Goal: Communication & Community: Answer question/provide support

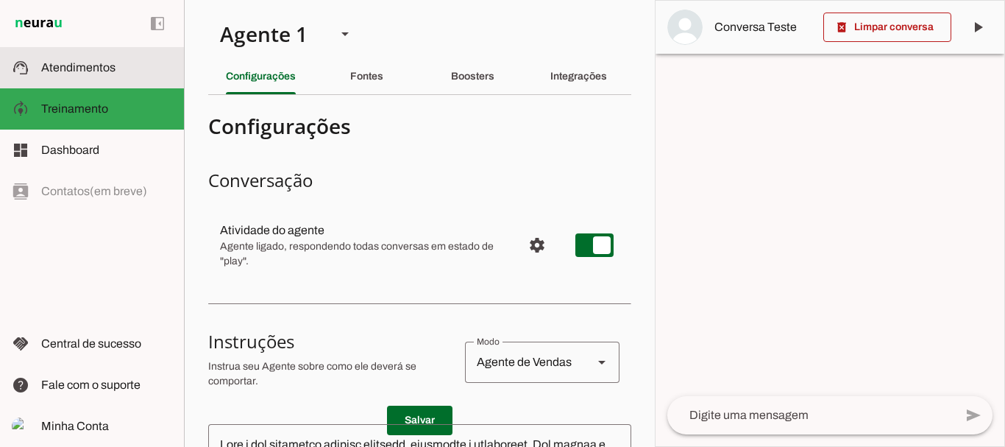
click at [96, 56] on md-item "support_agent Atendimentos Atendimentos" at bounding box center [92, 67] width 184 height 41
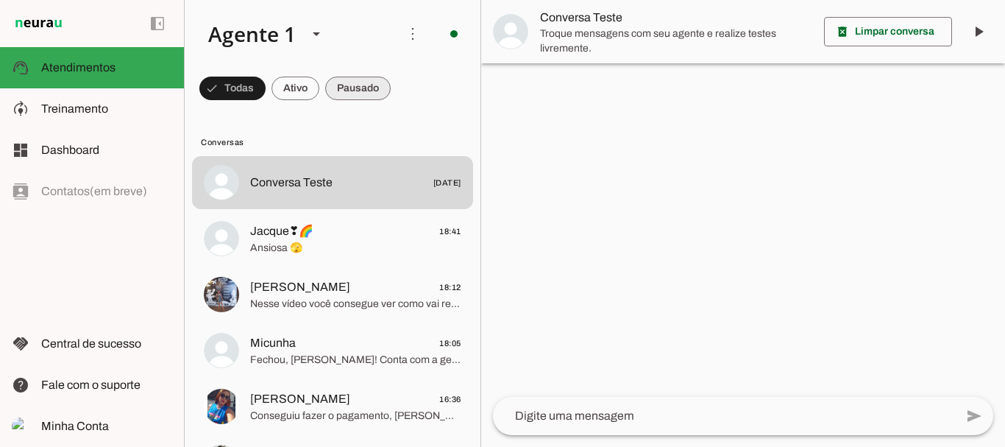
click at [266, 88] on span at bounding box center [232, 88] width 66 height 35
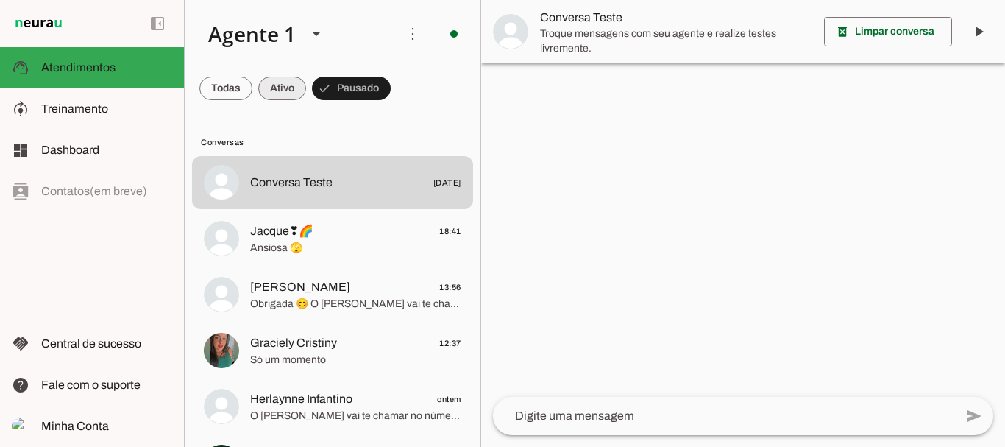
click at [252, 85] on span at bounding box center [225, 88] width 53 height 35
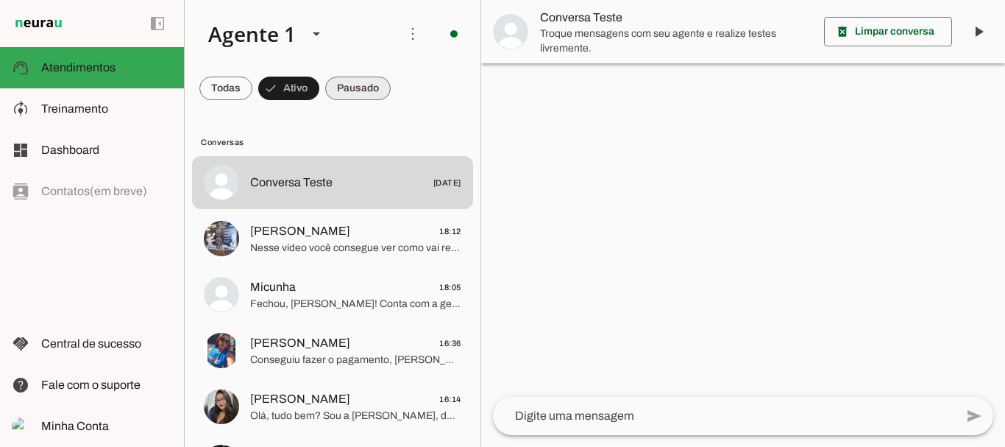
click at [252, 88] on span at bounding box center [225, 88] width 53 height 35
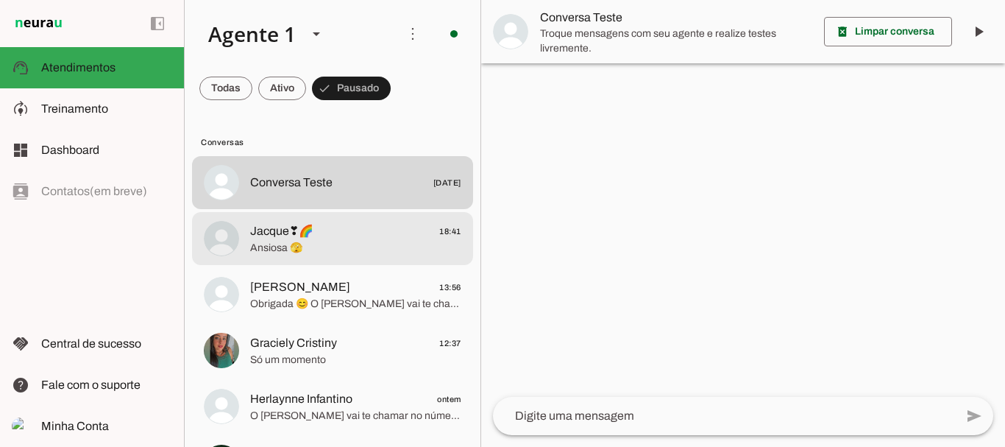
click at [322, 233] on span "Jacque❣🌈 18:41" at bounding box center [355, 231] width 211 height 18
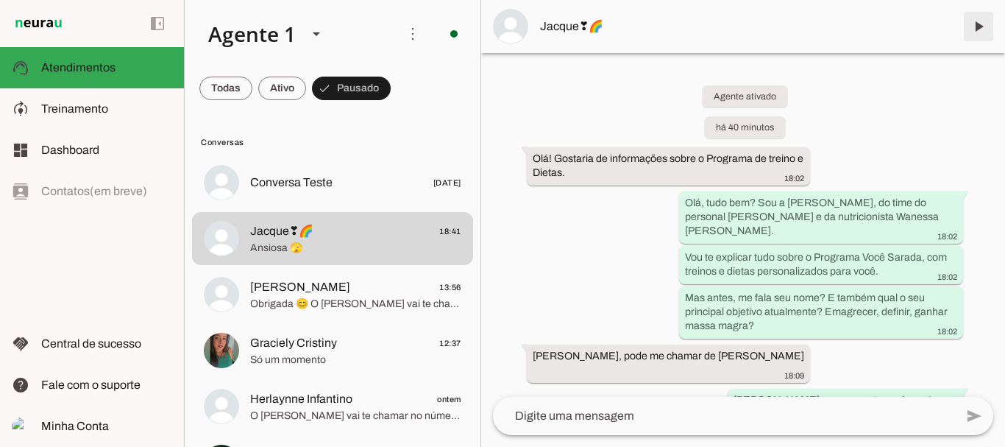
click at [977, 25] on span at bounding box center [978, 26] width 35 height 35
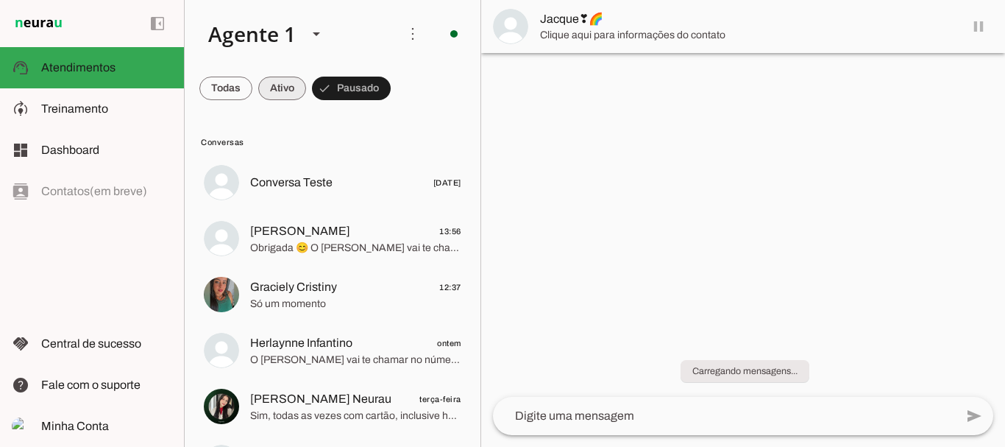
click at [252, 91] on span at bounding box center [225, 88] width 53 height 35
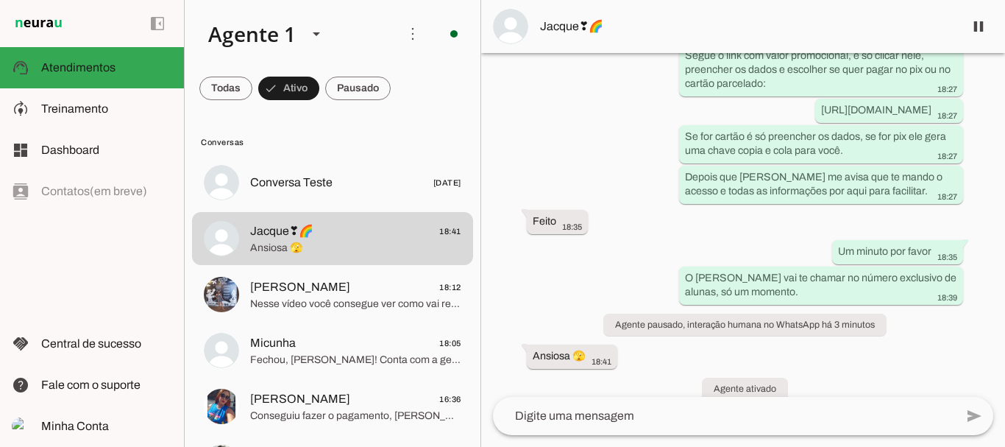
scroll to position [2940, 0]
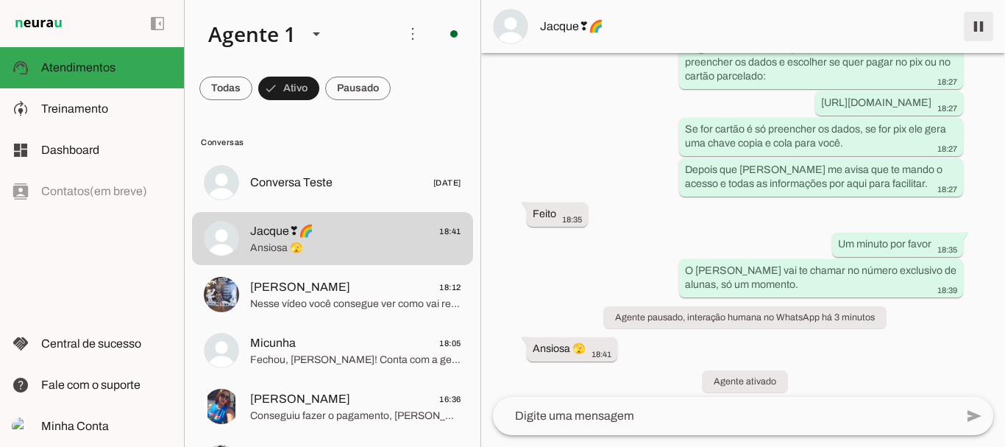
click at [973, 30] on span at bounding box center [978, 26] width 35 height 35
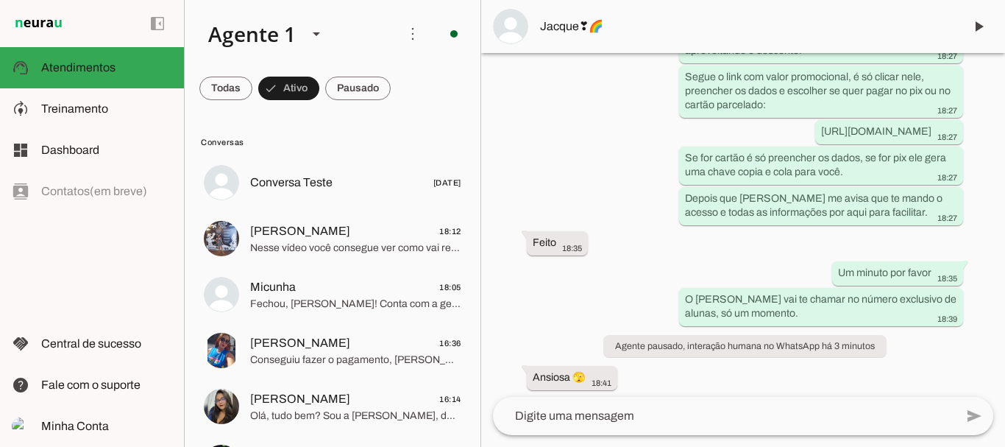
scroll to position [3002, 0]
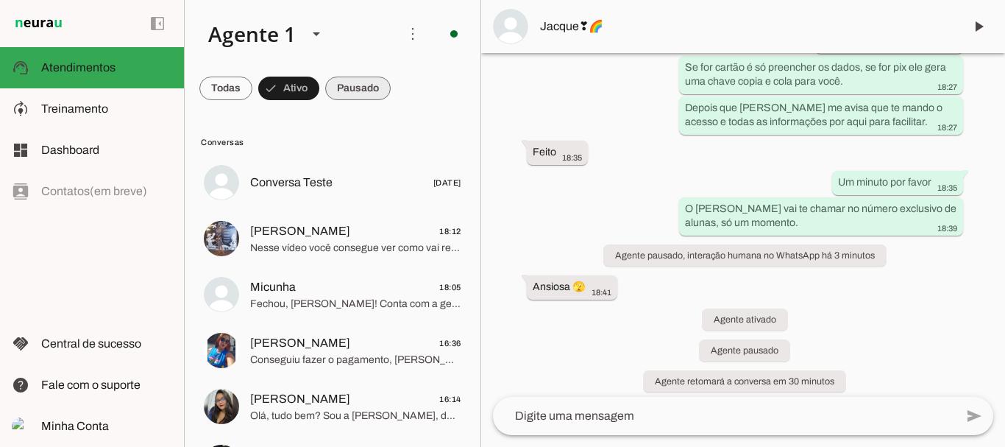
click at [252, 96] on span at bounding box center [225, 88] width 53 height 35
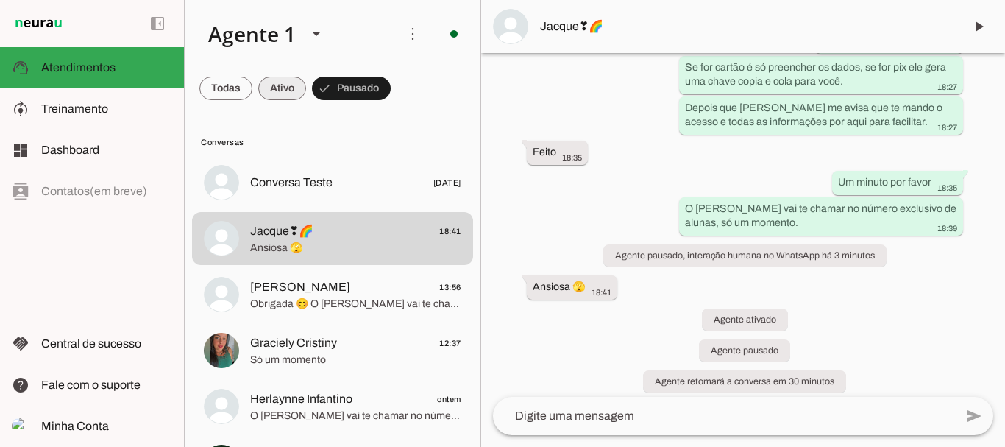
click at [252, 93] on span at bounding box center [225, 88] width 53 height 35
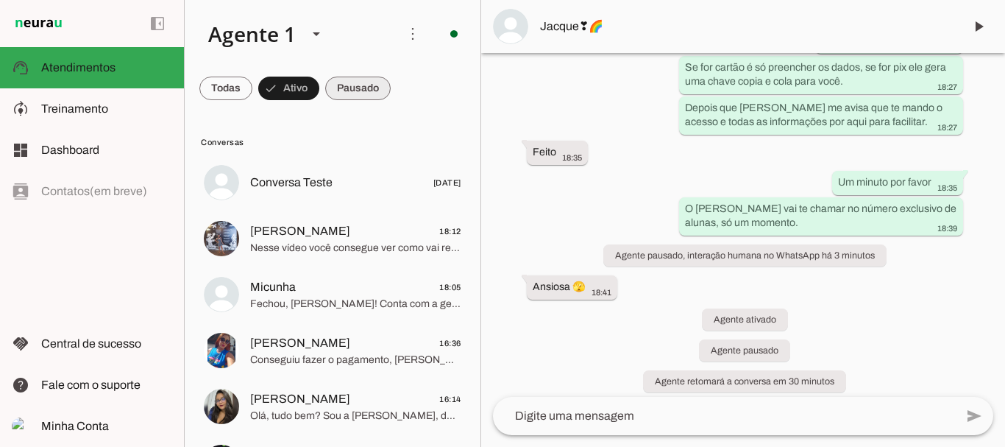
click at [252, 88] on span at bounding box center [225, 88] width 53 height 35
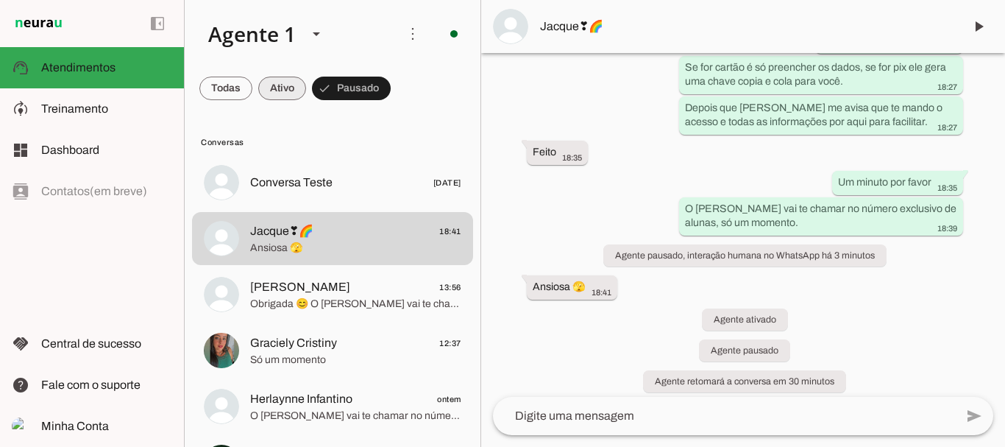
click at [252, 91] on span at bounding box center [225, 88] width 53 height 35
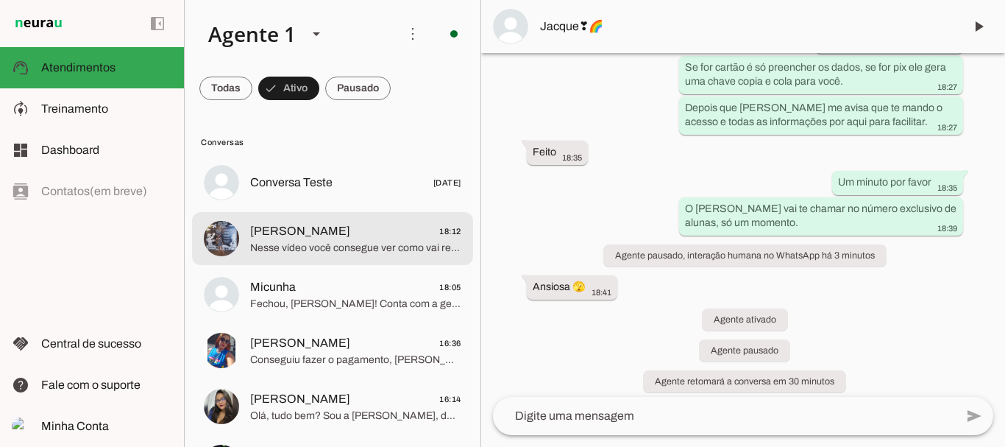
click at [332, 236] on span "[PERSON_NAME] 18:12" at bounding box center [355, 231] width 211 height 18
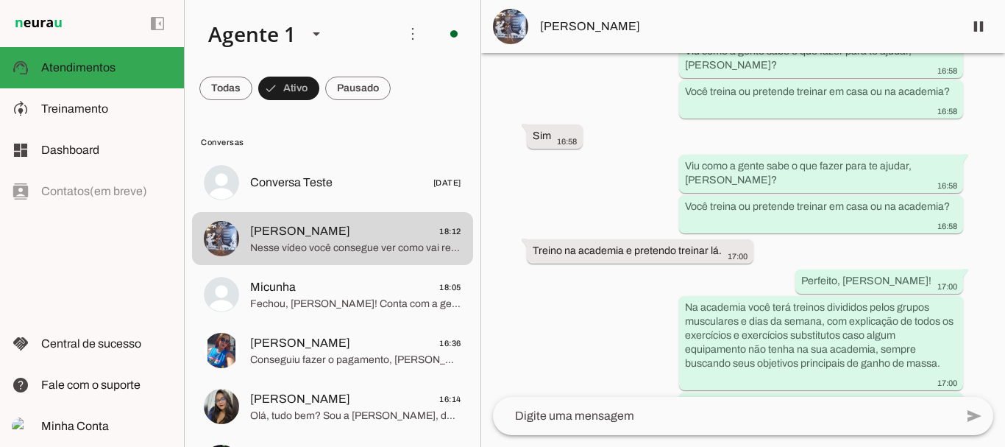
scroll to position [1844, 0]
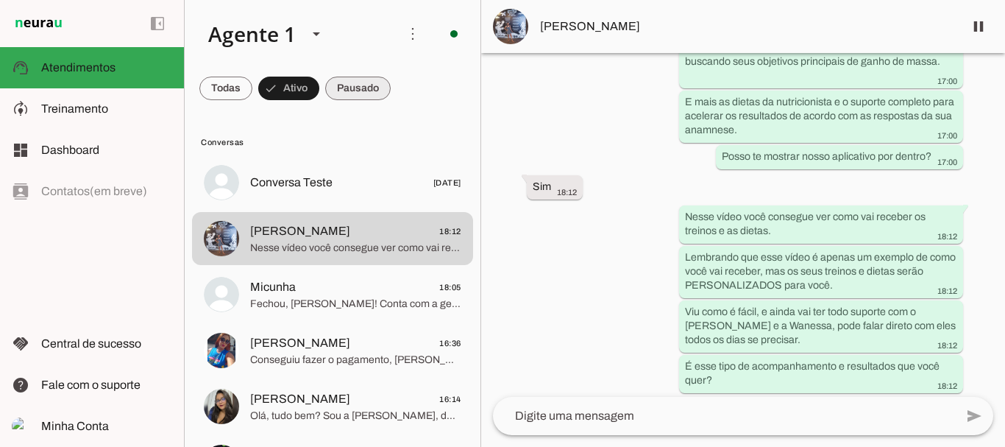
click at [252, 84] on span at bounding box center [225, 88] width 53 height 35
